Goal: Information Seeking & Learning: Learn about a topic

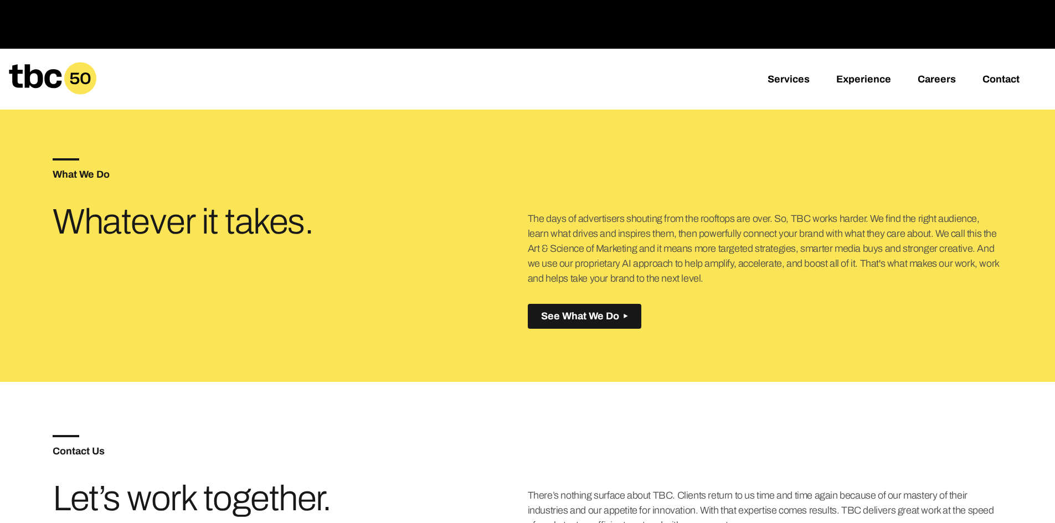
scroll to position [443, 0]
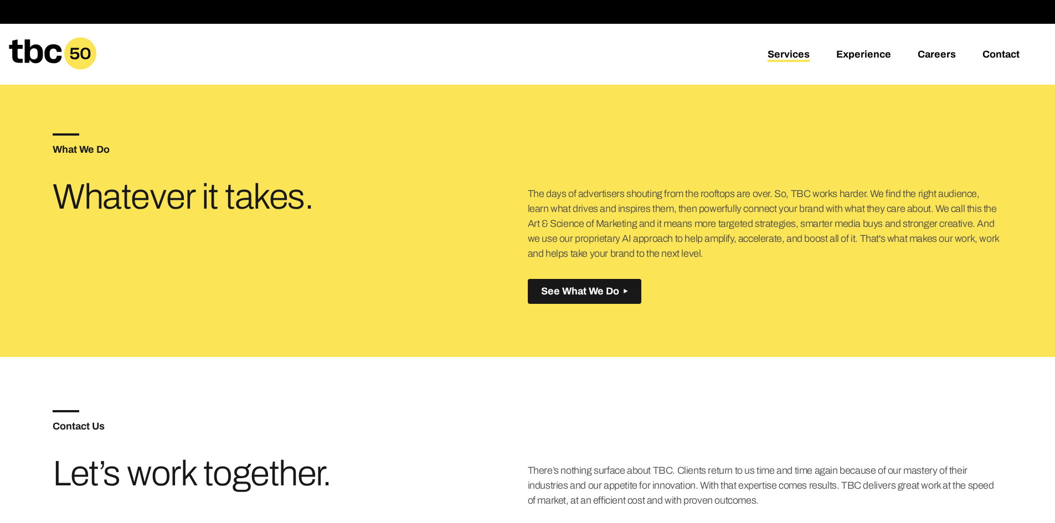
click at [785, 58] on link "Services" at bounding box center [788, 55] width 42 height 13
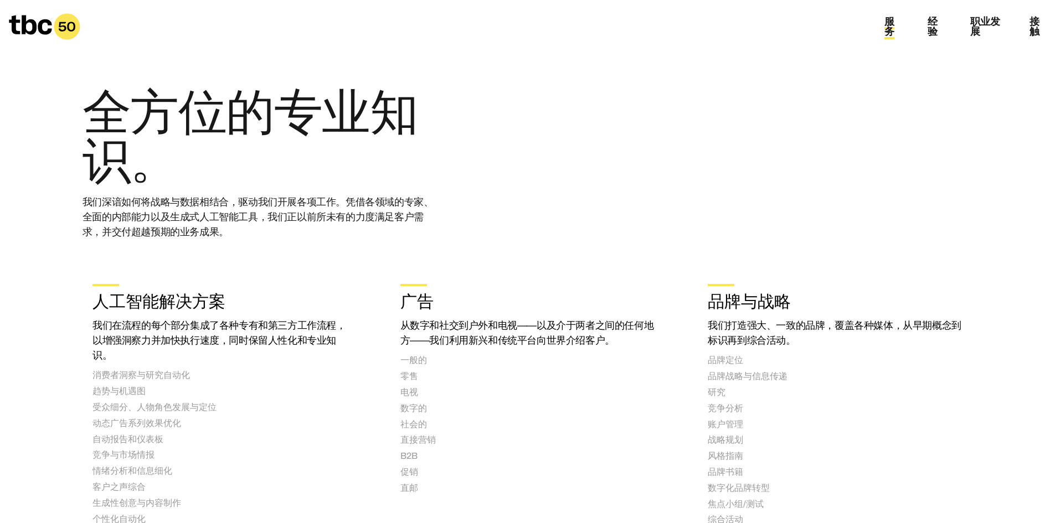
click at [648, 97] on div "全方位的专业知识。 我们深谙如何将战略与数据相结合，驱动我们开展各项工作。凭借各领域的专家、全面的内部能力以及生成式人工智能工具，我们正以前所未有的力度满足客…" at bounding box center [527, 155] width 890 height 204
click at [994, 25] on font "职业发展" at bounding box center [985, 26] width 30 height 21
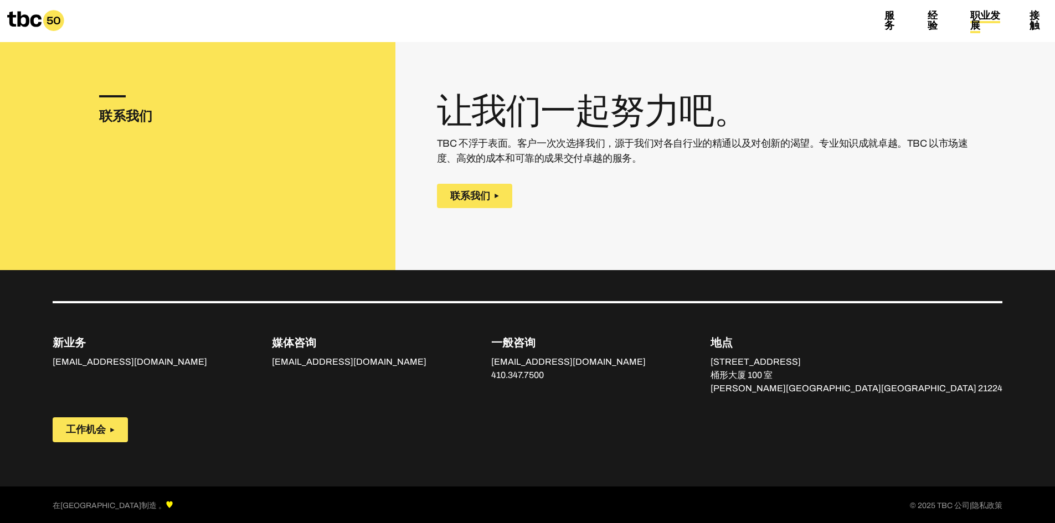
scroll to position [18, 0]
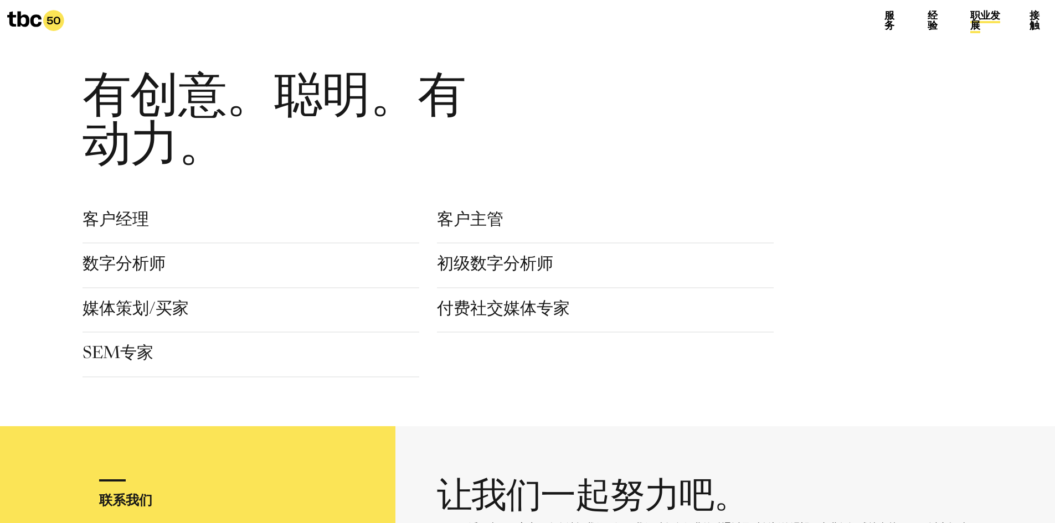
click at [470, 210] on section "客户经理 客户主管 数字分析师 初级数字分析师 媒体策划/买家 付费社交媒体专家 SEM专家 TBC 实习" at bounding box center [528, 293] width 950 height 196
click at [471, 226] on font "客户主管" at bounding box center [470, 221] width 66 height 17
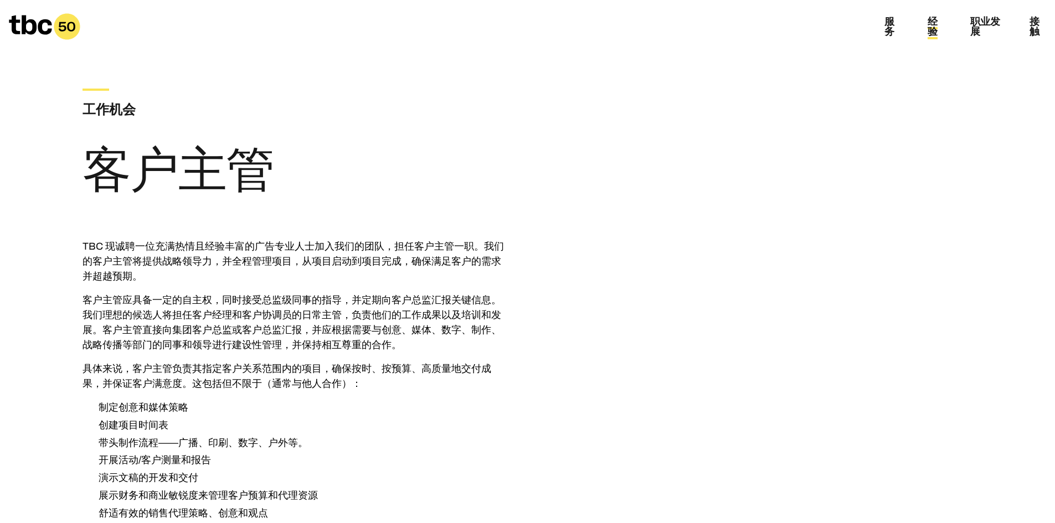
click at [930, 22] on font "经验" at bounding box center [932, 26] width 10 height 21
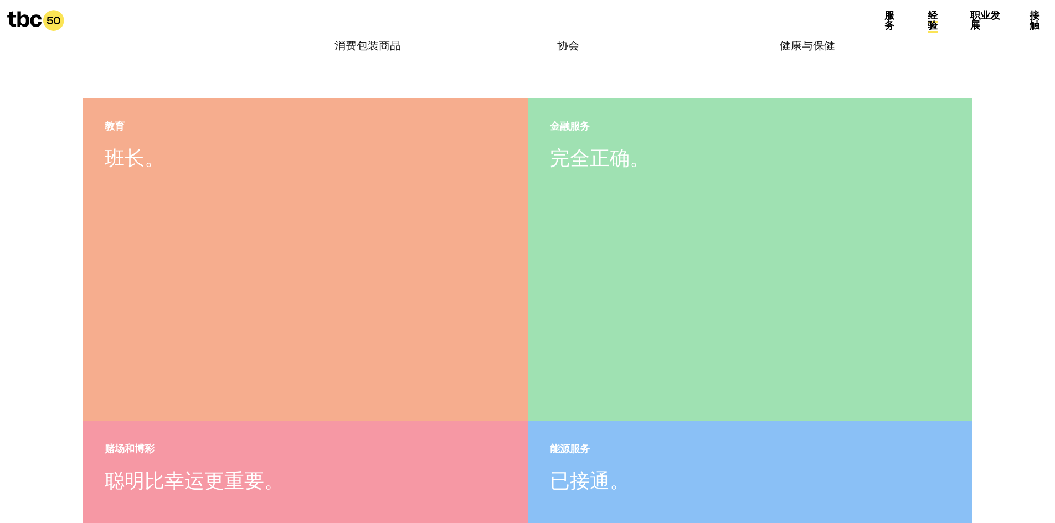
scroll to position [55, 0]
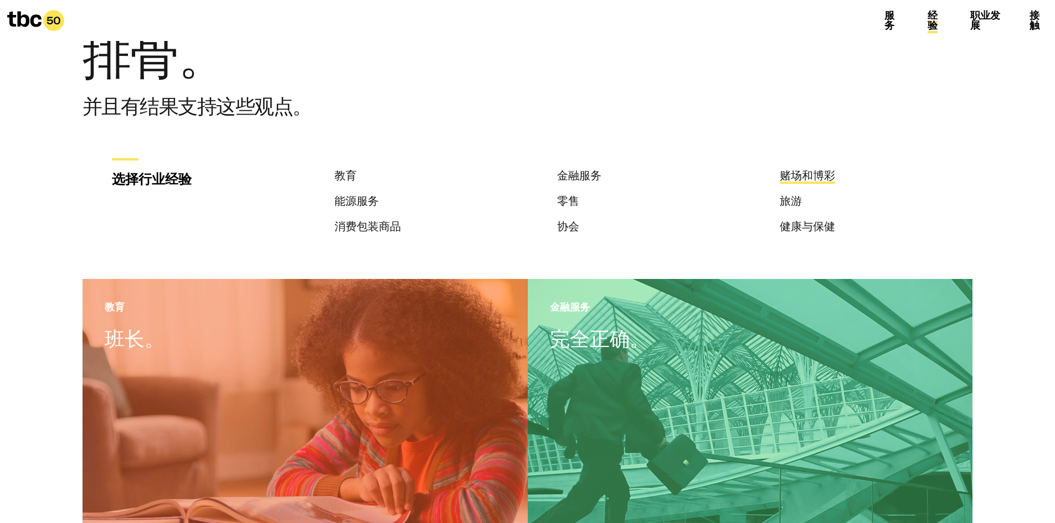
click at [823, 172] on font "赌场和博彩" at bounding box center [807, 175] width 55 height 12
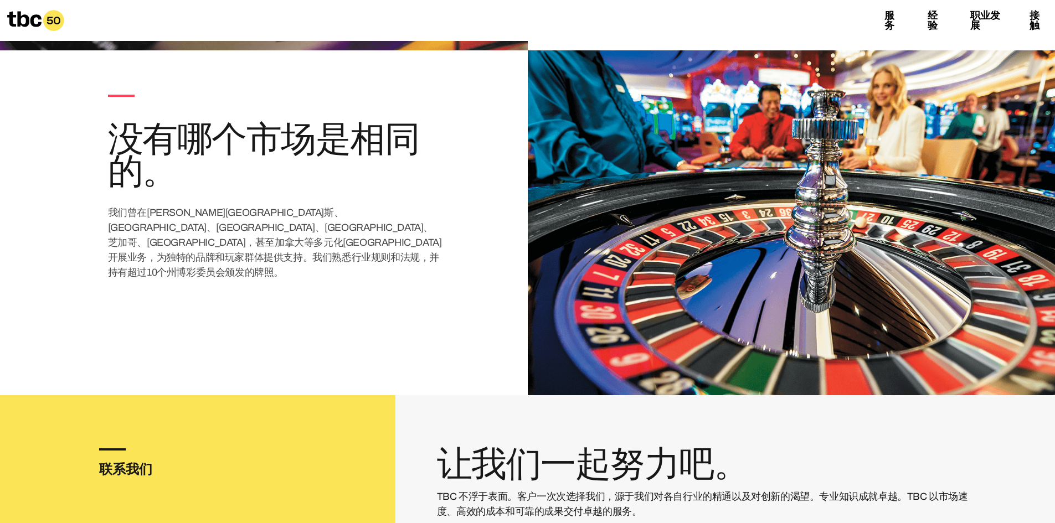
scroll to position [1483, 0]
